Goal: Information Seeking & Learning: Find specific fact

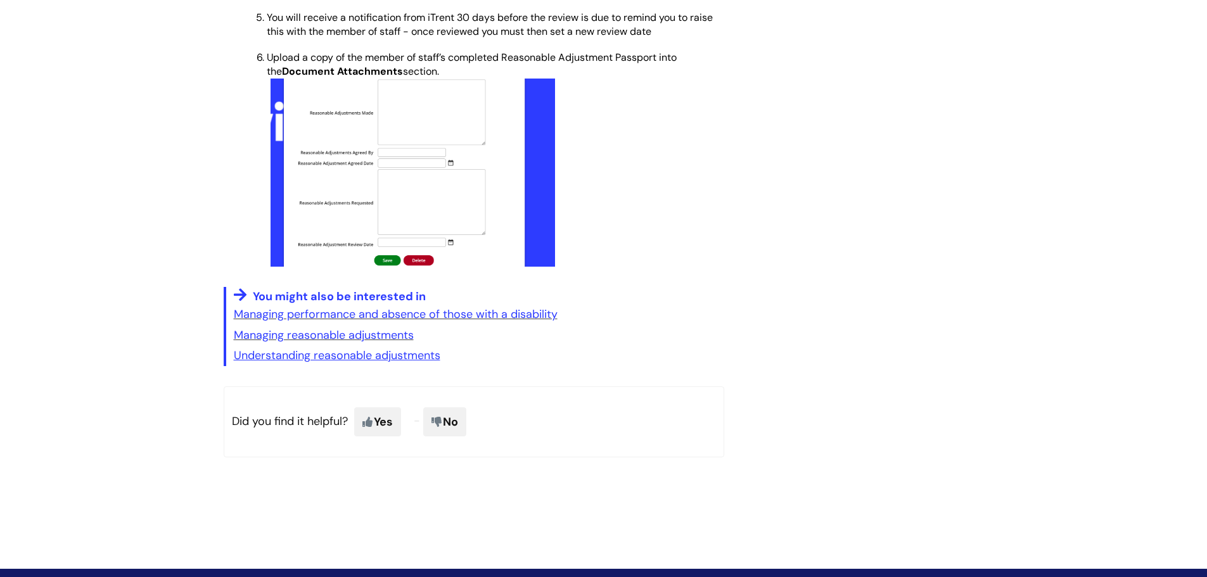
scroll to position [760, 0]
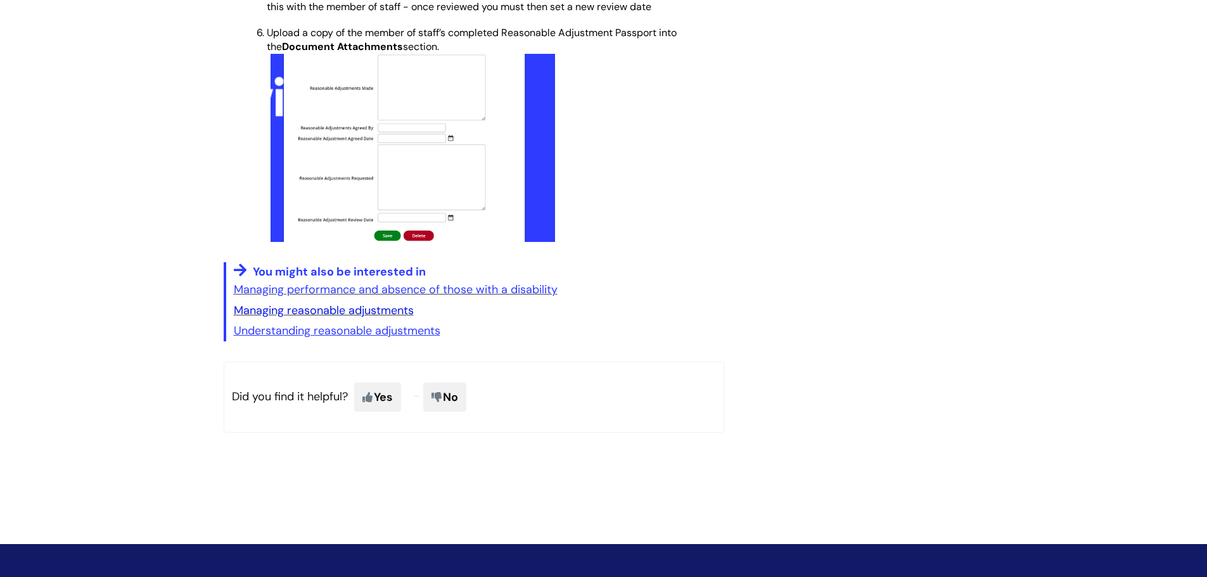
click at [315, 308] on link "Managing reasonable adjustments" at bounding box center [324, 310] width 180 height 15
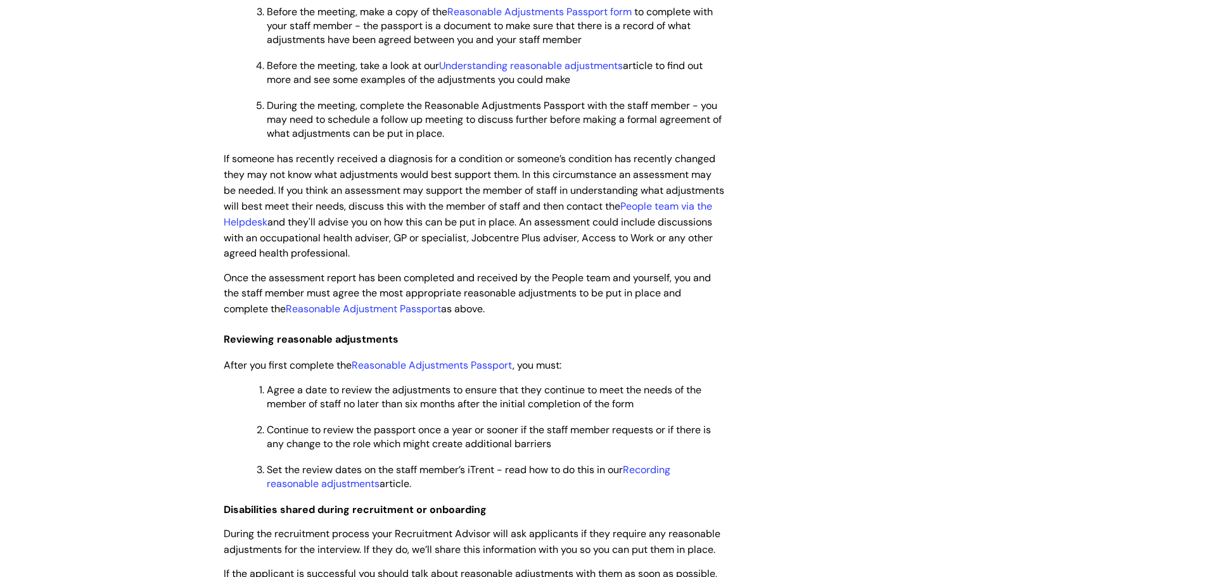
scroll to position [697, 0]
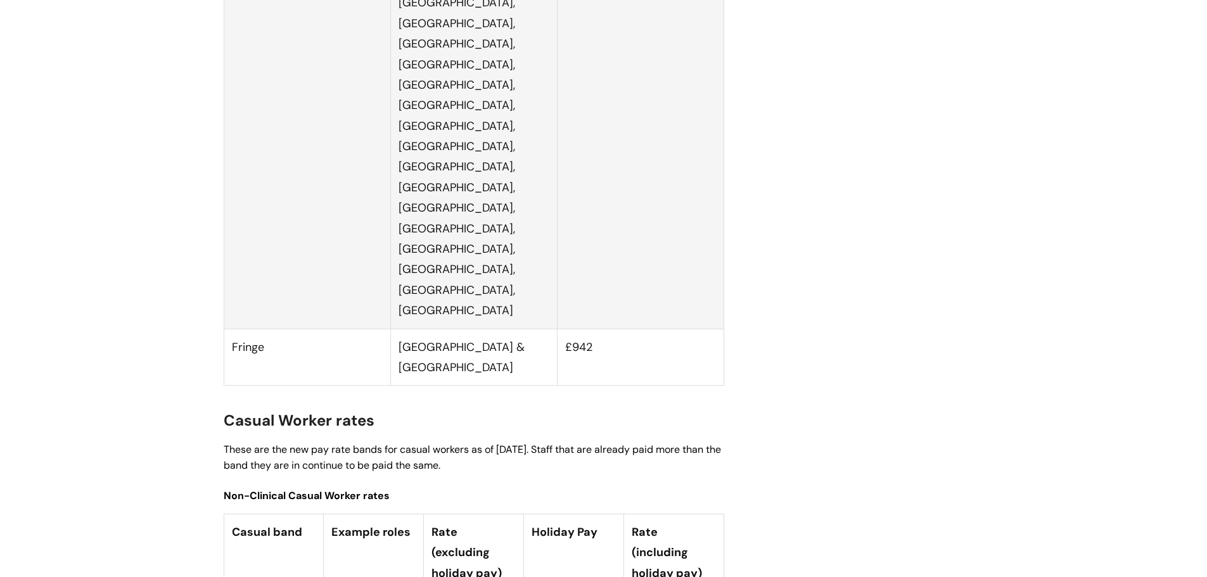
scroll to position [3231, 0]
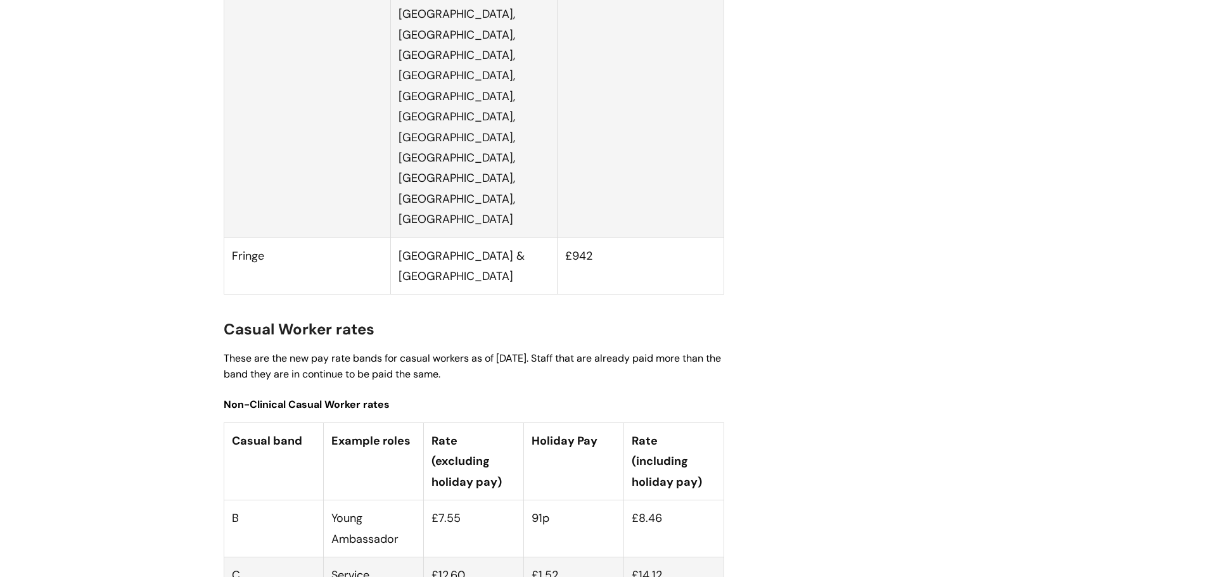
drag, startPoint x: 675, startPoint y: 405, endPoint x: 622, endPoint y: 409, distance: 53.3
copy tr "£1.56 £14.46"
